Goal: Task Accomplishment & Management: Complete application form

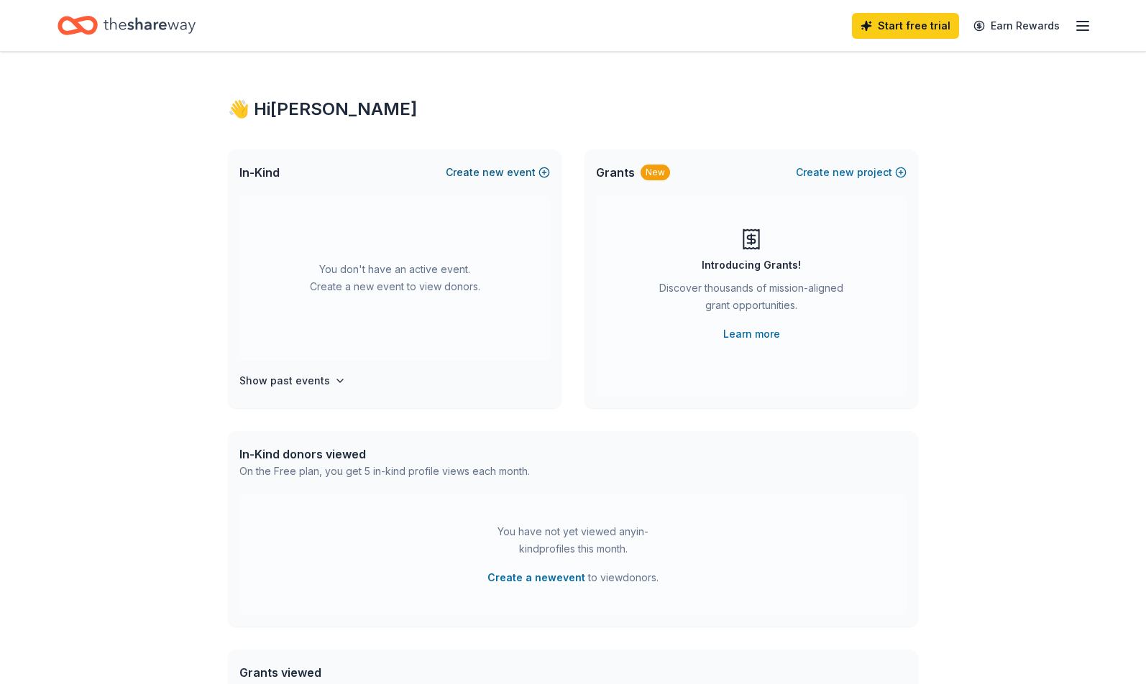
click at [549, 173] on button "Create new event" at bounding box center [498, 172] width 104 height 17
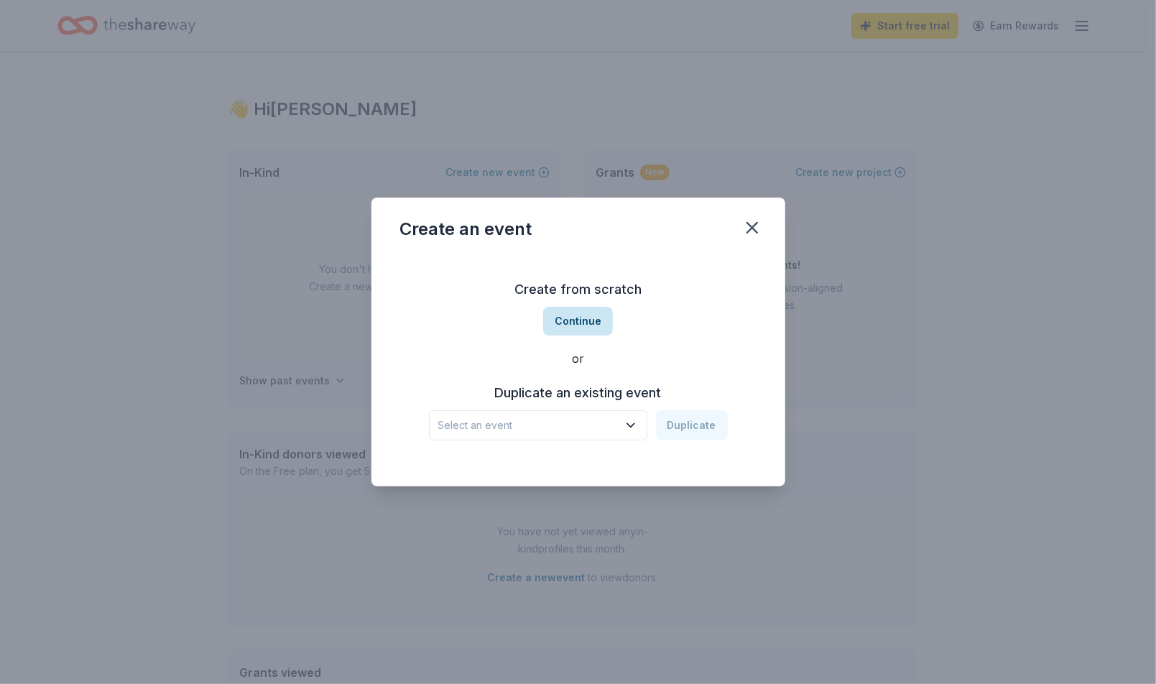
click at [592, 316] on button "Continue" at bounding box center [578, 321] width 70 height 29
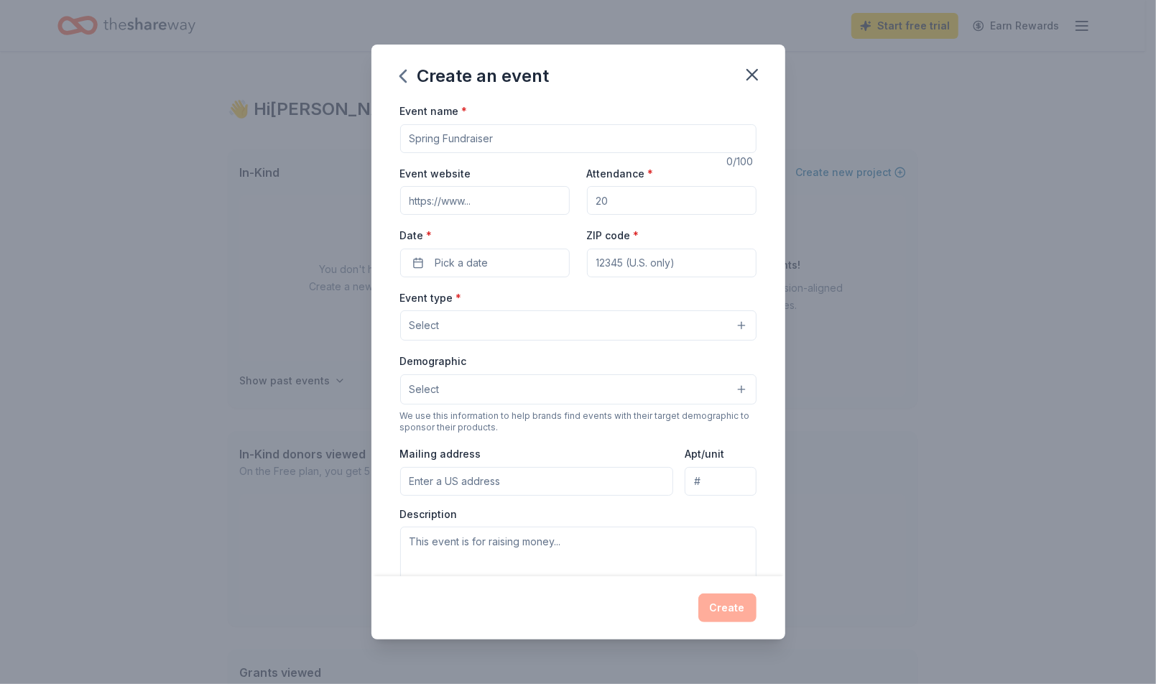
click at [540, 141] on input "Event name *" at bounding box center [578, 138] width 356 height 29
type input "Christmas at [GEOGRAPHIC_DATA]"
click at [650, 204] on input "Attendance *" at bounding box center [672, 200] width 170 height 29
drag, startPoint x: 606, startPoint y: 199, endPoint x: 581, endPoint y: 199, distance: 24.4
click at [587, 199] on input "Attendance *" at bounding box center [672, 200] width 170 height 29
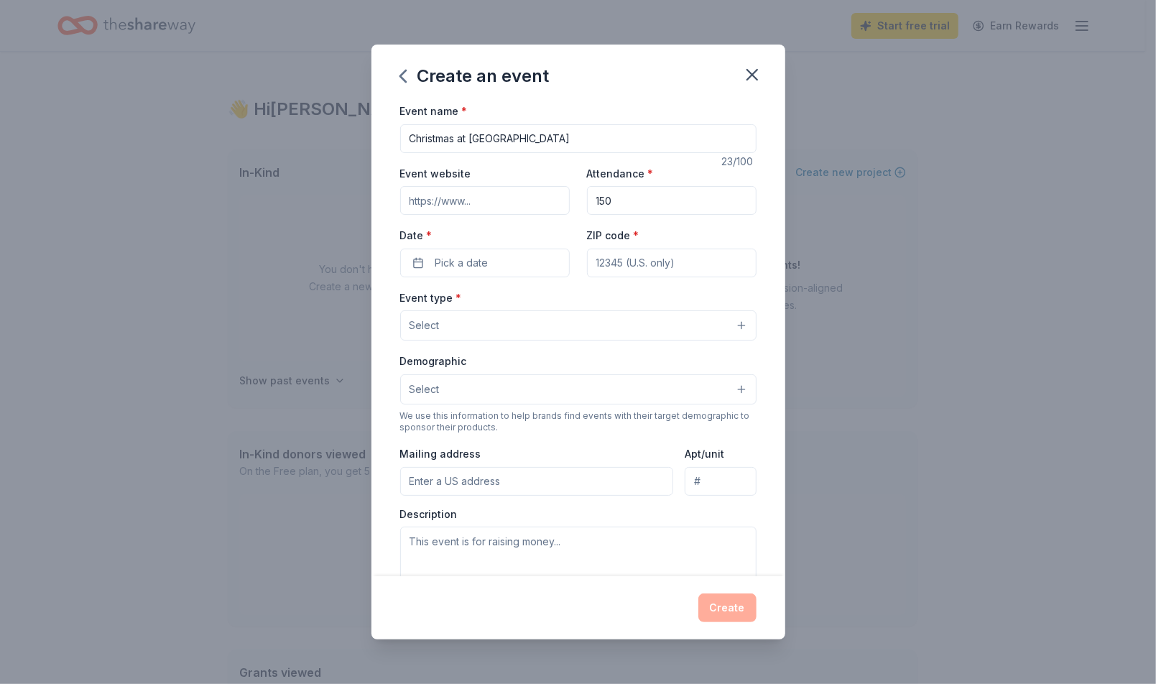
type input "150"
click at [622, 272] on input "ZIP code *" at bounding box center [672, 263] width 170 height 29
type input "11030"
click at [485, 267] on span "Pick a date" at bounding box center [462, 262] width 53 height 17
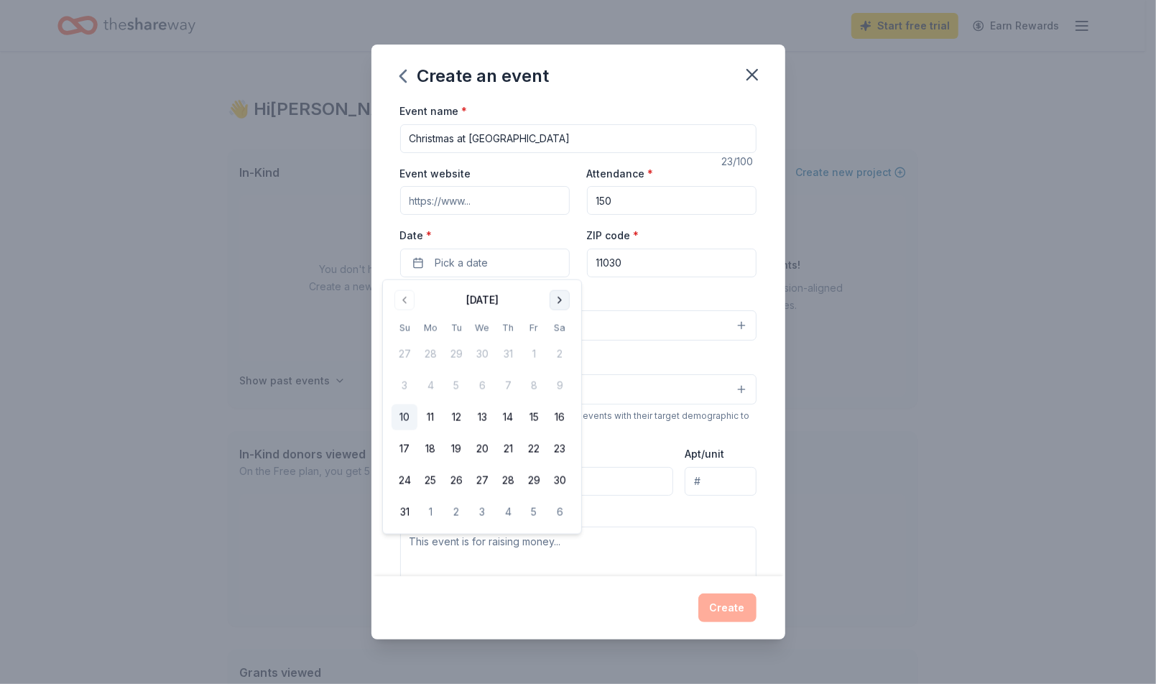
click at [560, 305] on button "Go to next month" at bounding box center [560, 300] width 20 height 20
click at [561, 391] on button "13" at bounding box center [560, 386] width 26 height 26
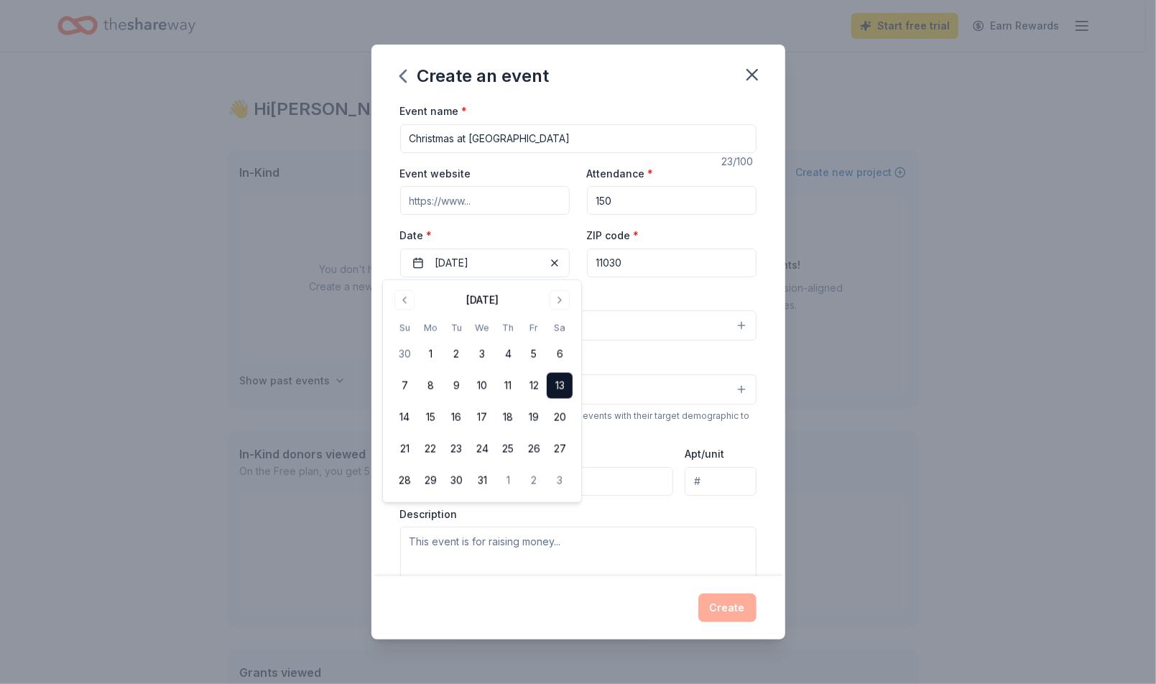
click at [656, 323] on button "Select" at bounding box center [578, 325] width 356 height 30
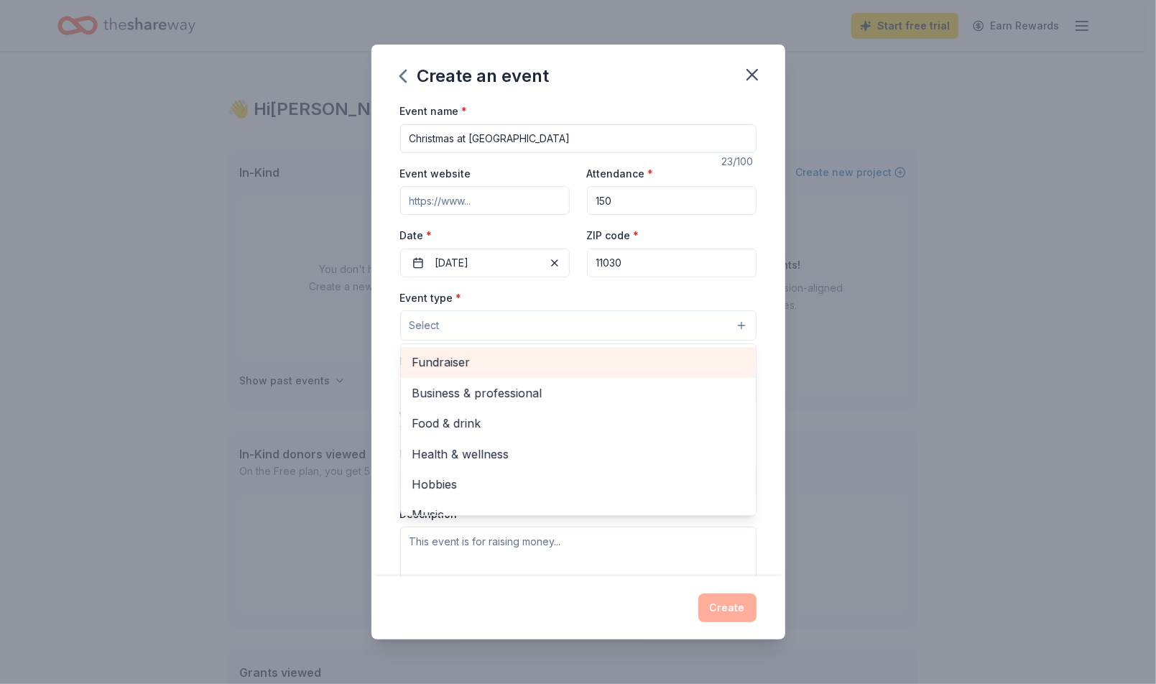
click at [475, 354] on span "Fundraiser" at bounding box center [579, 362] width 332 height 19
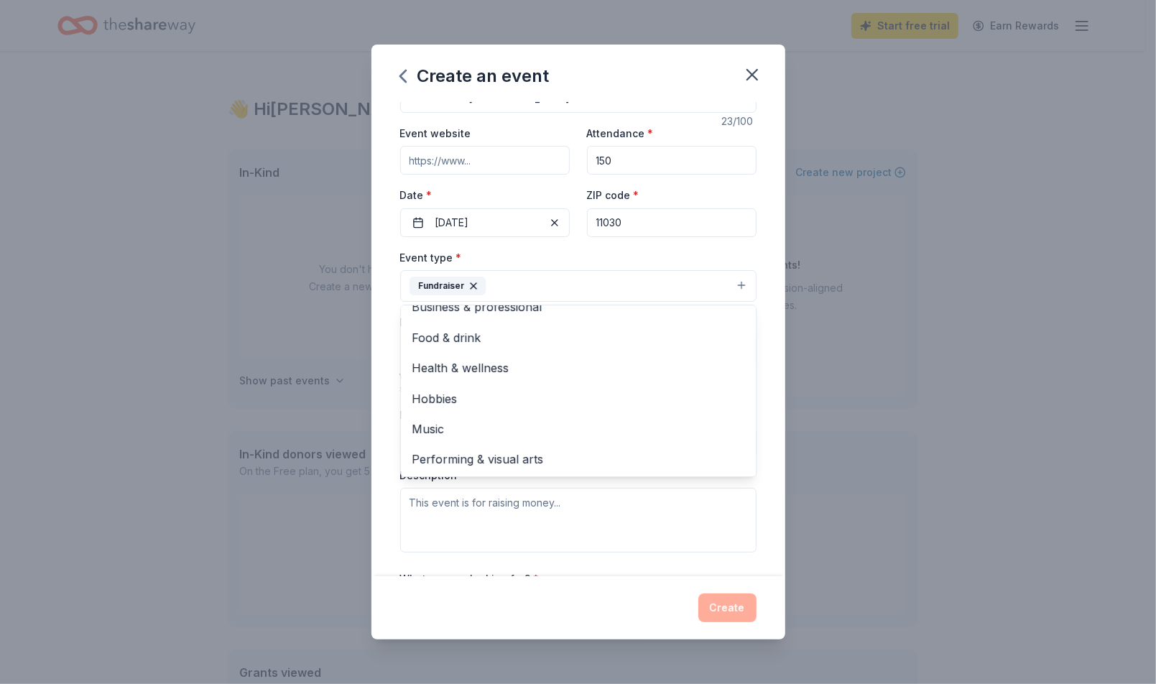
scroll to position [210, 0]
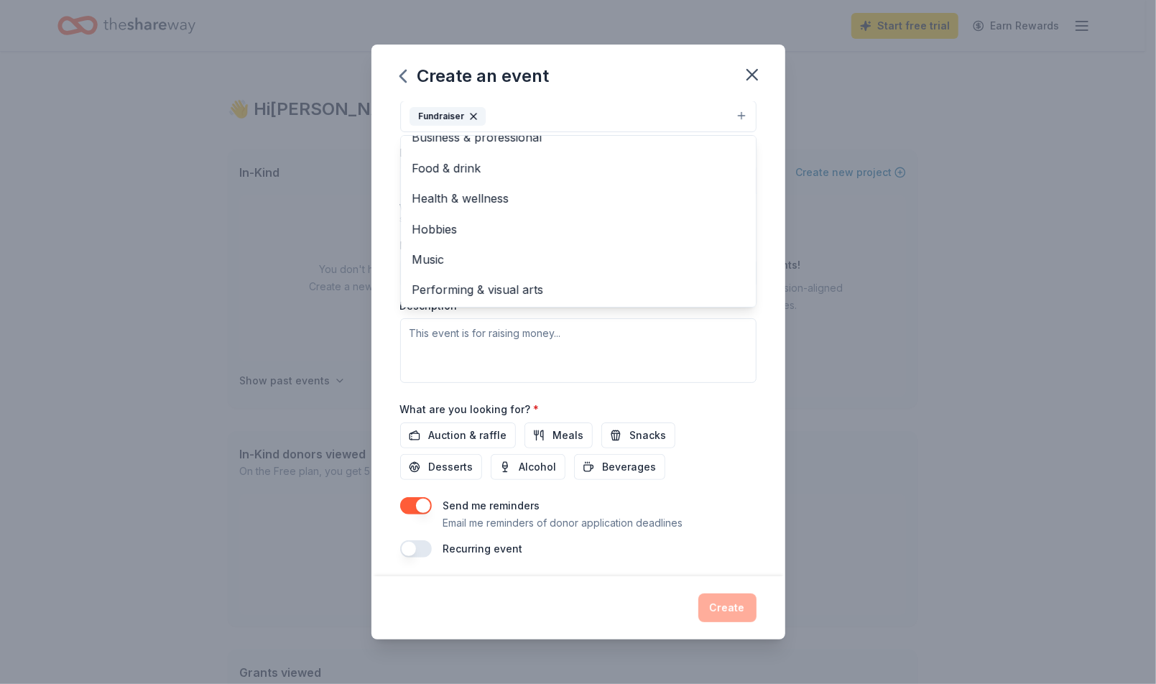
click at [610, 342] on div "Event type * Fundraiser Business & professional Food & drink Health & wellness …" at bounding box center [578, 231] width 356 height 304
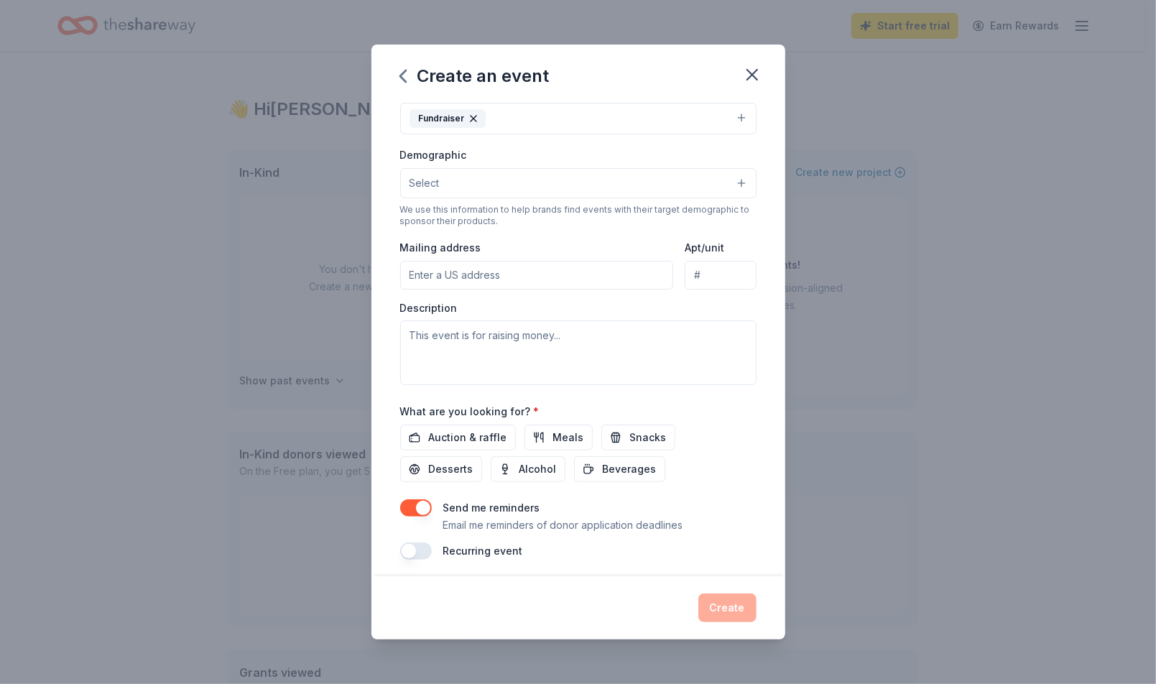
click at [520, 172] on button "Select" at bounding box center [578, 183] width 356 height 30
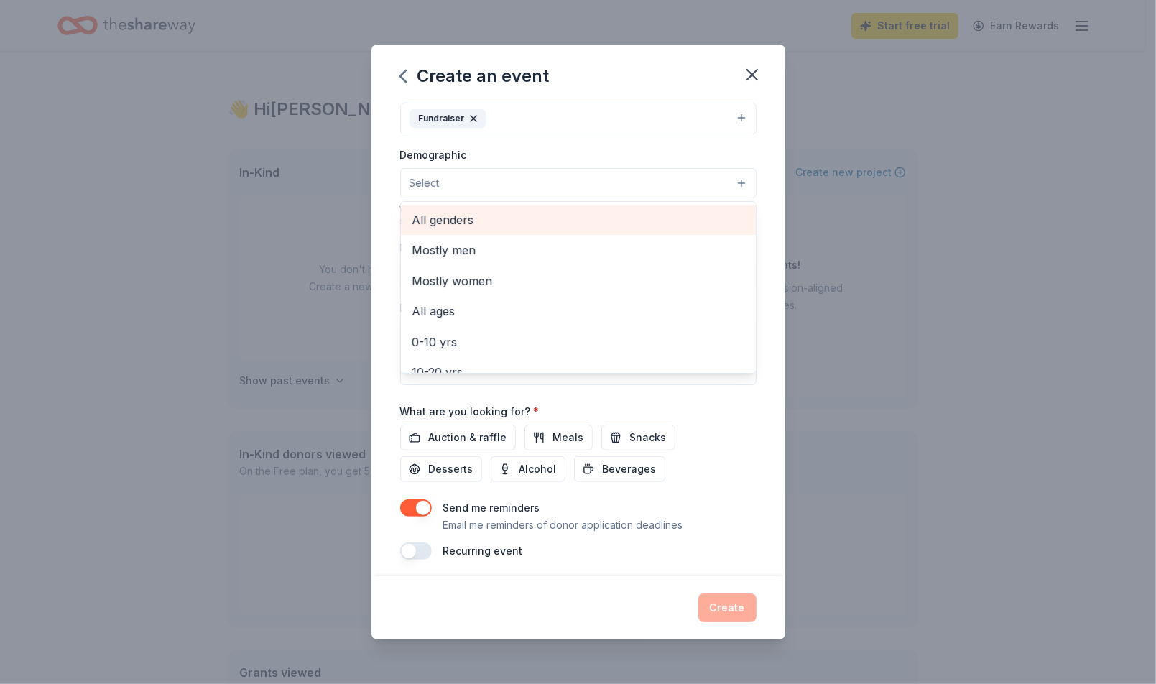
click at [485, 217] on span "All genders" at bounding box center [579, 220] width 332 height 19
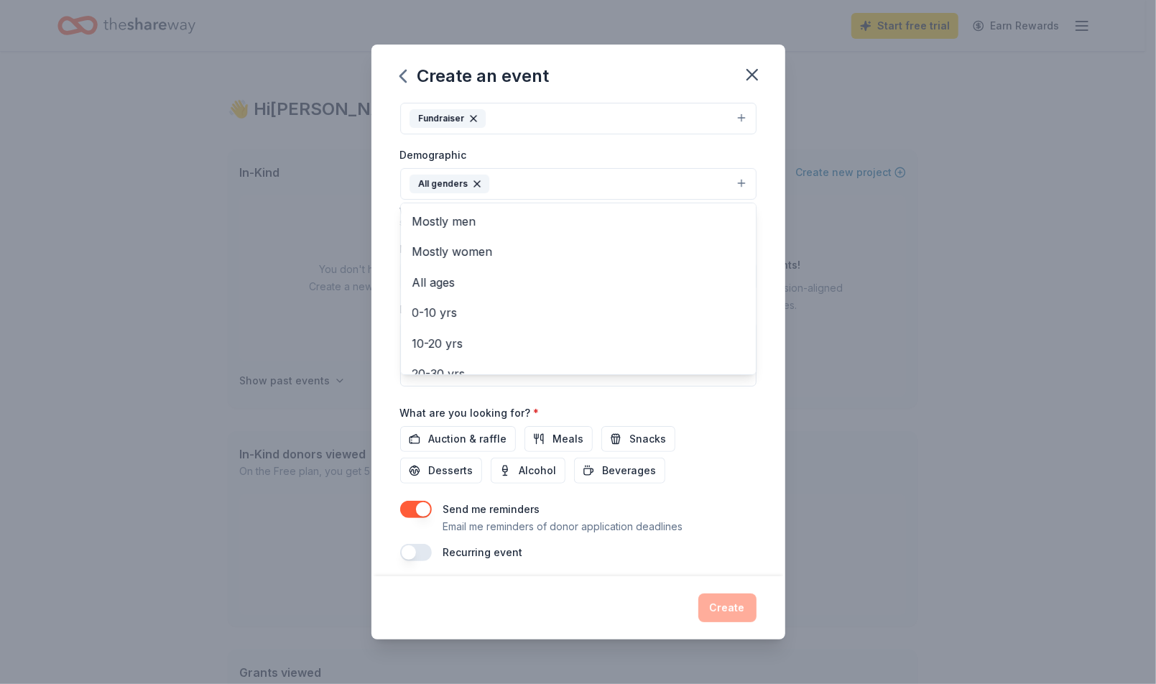
click at [771, 300] on div "Event name * Christmas at [GEOGRAPHIC_DATA][PERSON_NAME]'s 23 /100 Event websit…" at bounding box center [579, 339] width 414 height 474
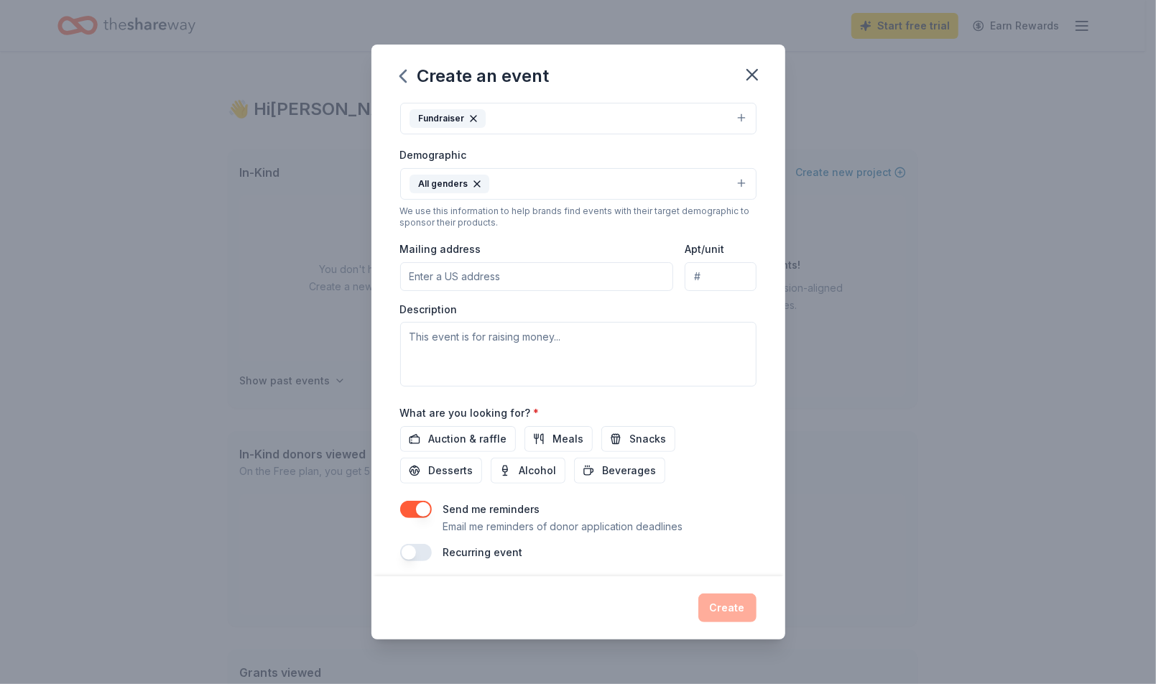
click at [538, 271] on input "Mailing address" at bounding box center [537, 276] width 274 height 29
click at [543, 270] on input "[STREET_ADDRESS]" at bounding box center [537, 276] width 274 height 29
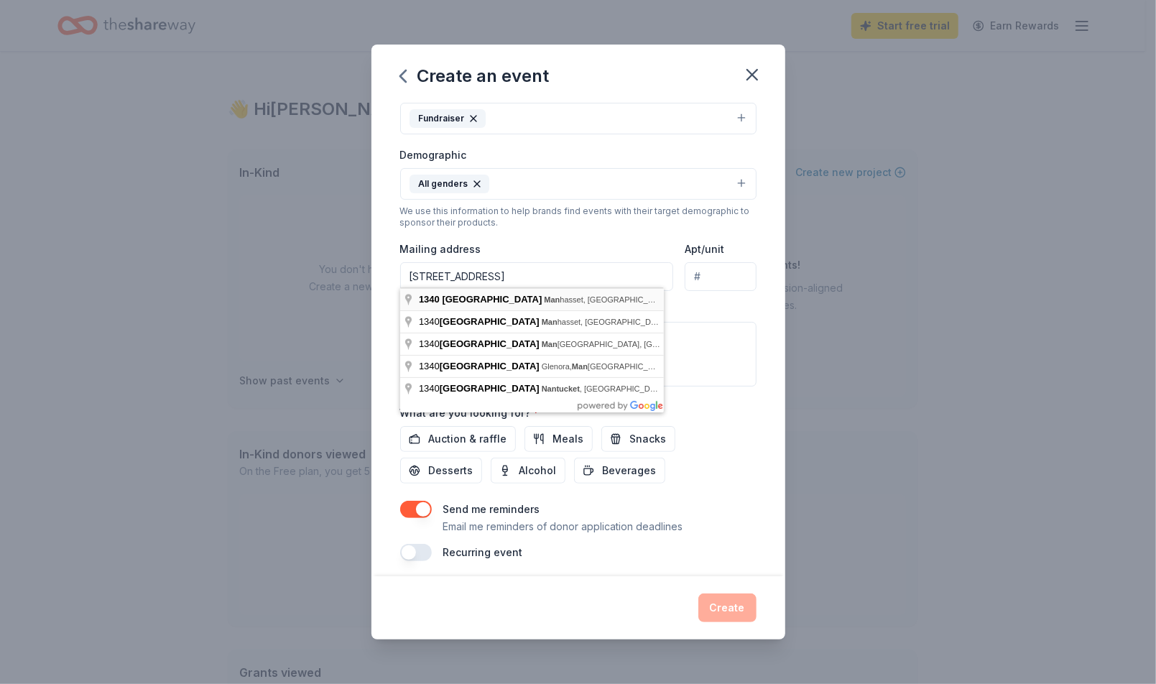
type input "[STREET_ADDRESS]"
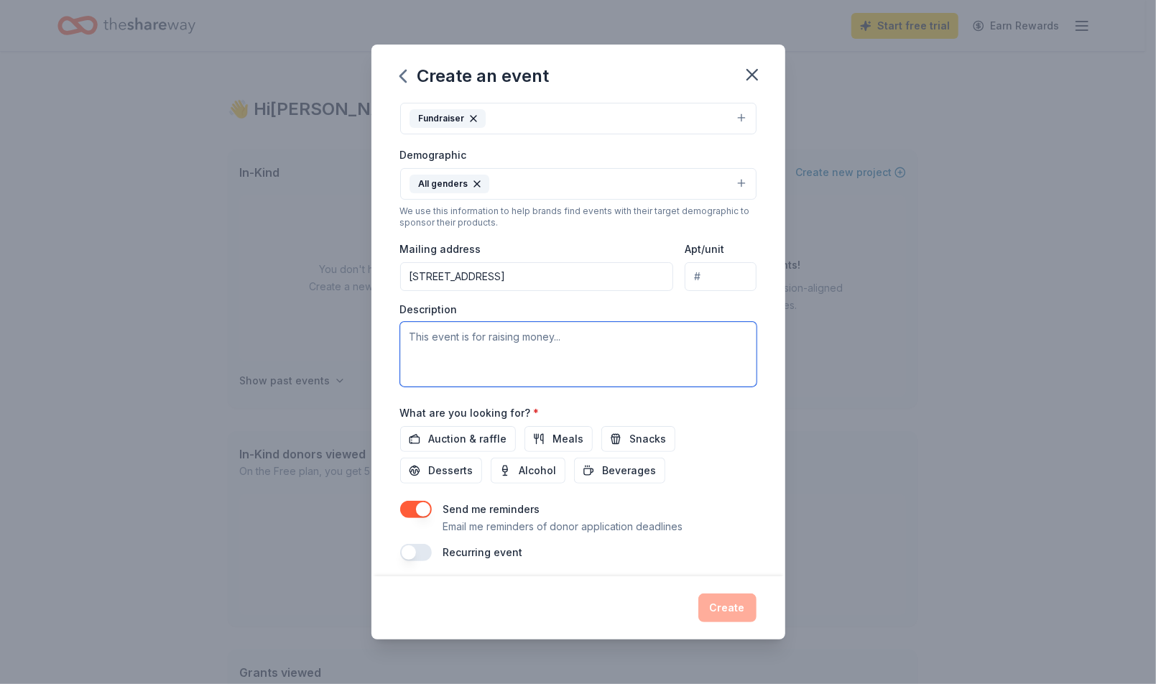
click at [711, 349] on textarea at bounding box center [578, 354] width 356 height 65
click at [453, 438] on span "Auction & raffle" at bounding box center [468, 438] width 78 height 17
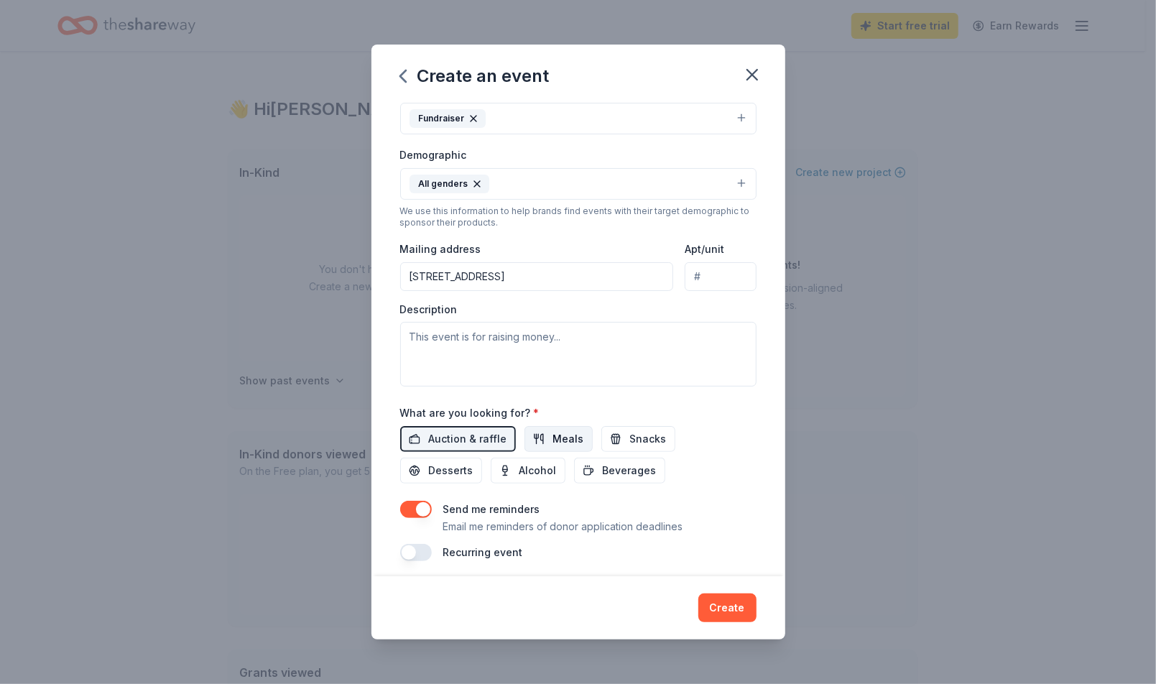
click at [532, 432] on button "Meals" at bounding box center [559, 439] width 68 height 26
click at [638, 441] on span "Snacks" at bounding box center [648, 438] width 37 height 17
click at [623, 465] on span "Beverages" at bounding box center [630, 470] width 54 height 17
click at [538, 469] on span "Alcohol" at bounding box center [538, 470] width 37 height 17
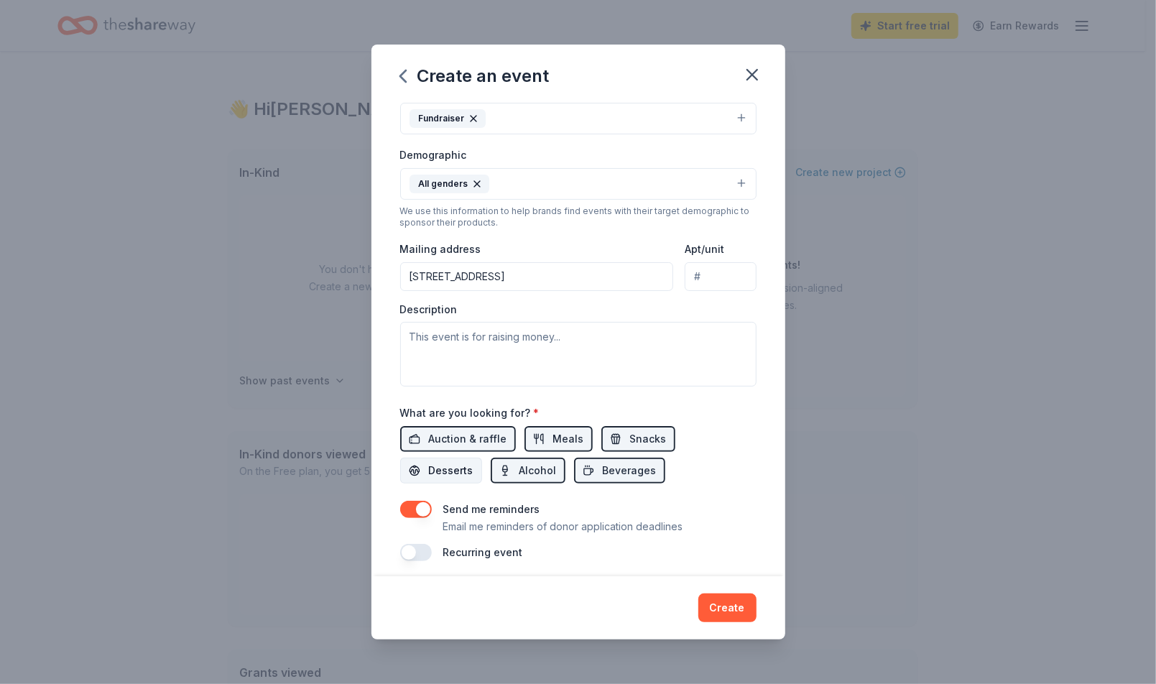
click at [452, 462] on span "Desserts" at bounding box center [451, 470] width 45 height 17
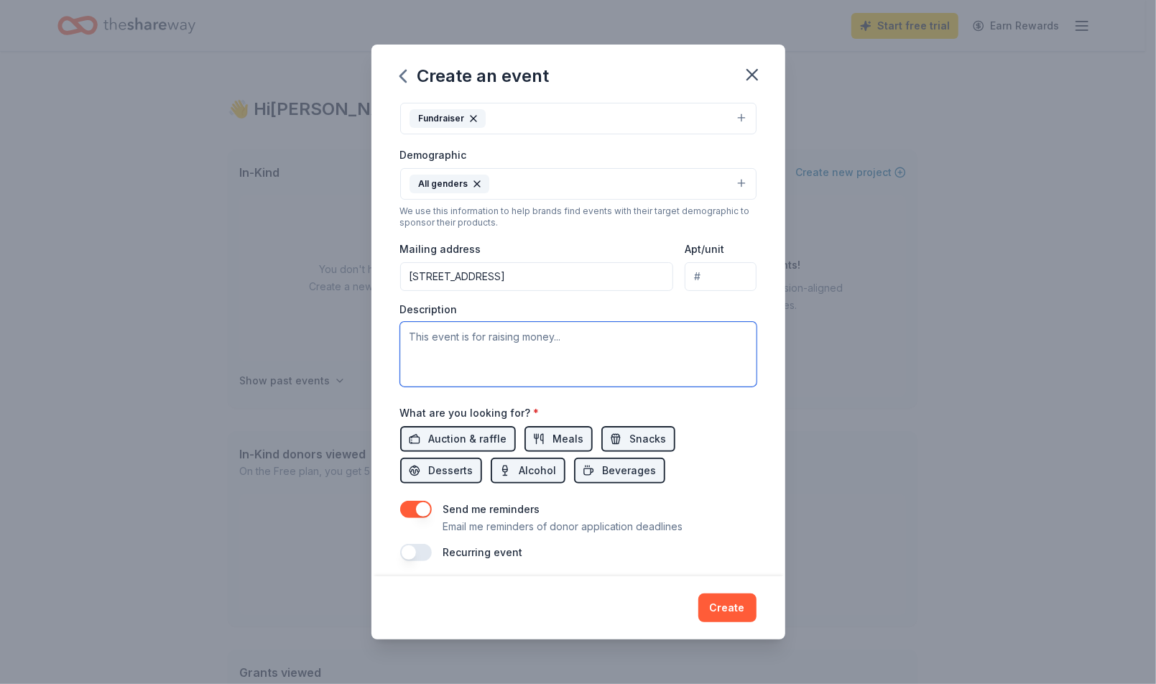
click at [486, 358] on textarea at bounding box center [578, 354] width 356 height 65
paste textarea "Lorem Ipsu’d si a Consect- 2 Adipis elitsed do Eiusmodte, Inc Utla. Et dol m al…"
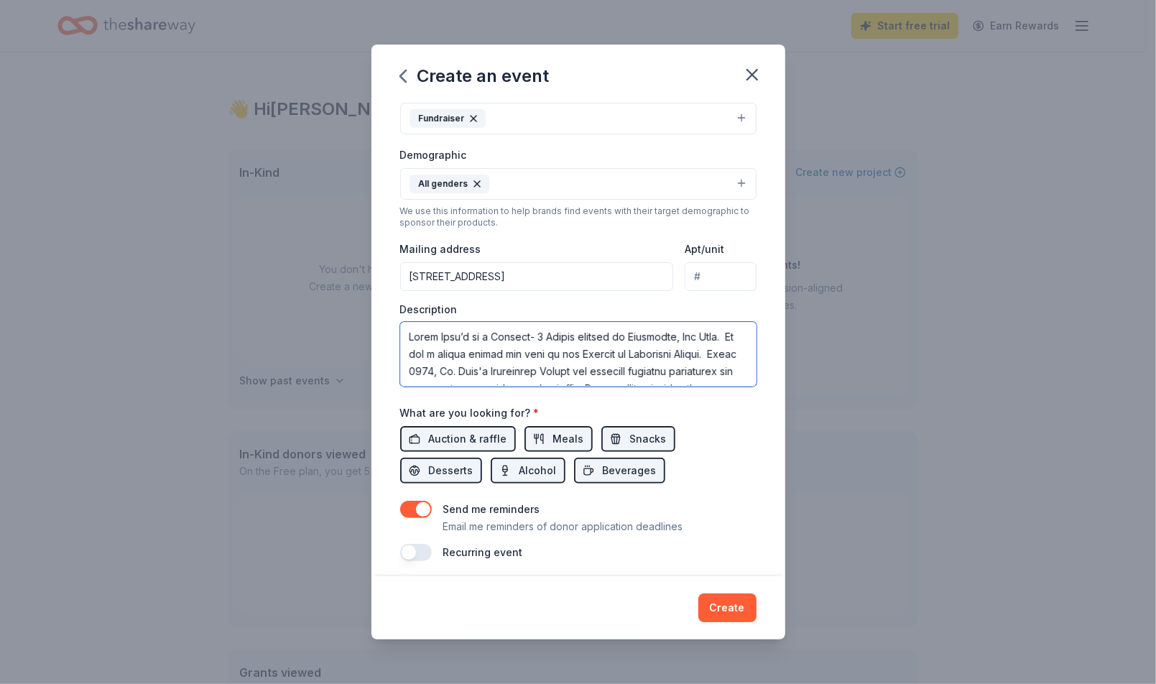
scroll to position [285, 0]
type textarea "Lorem Ipsu’d si a Consect- 2 Adipis elitsed do Eiusmodte, Inc Utla. Et dol m al…"
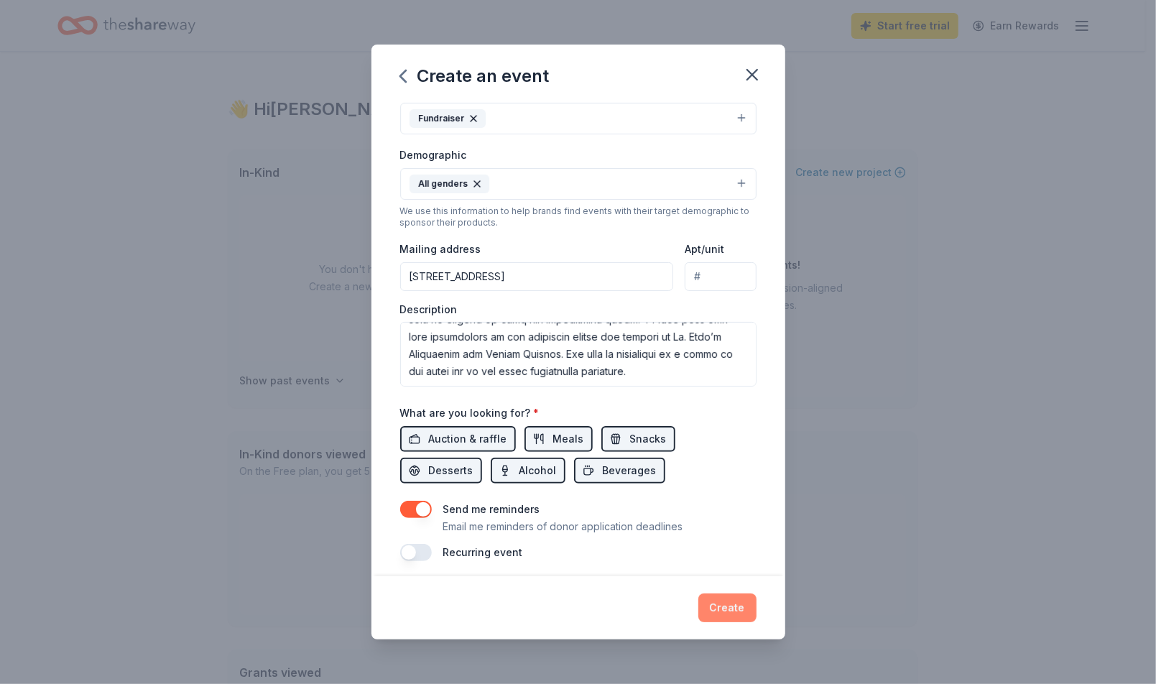
click at [738, 605] on button "Create" at bounding box center [728, 608] width 58 height 29
